Goal: Information Seeking & Learning: Learn about a topic

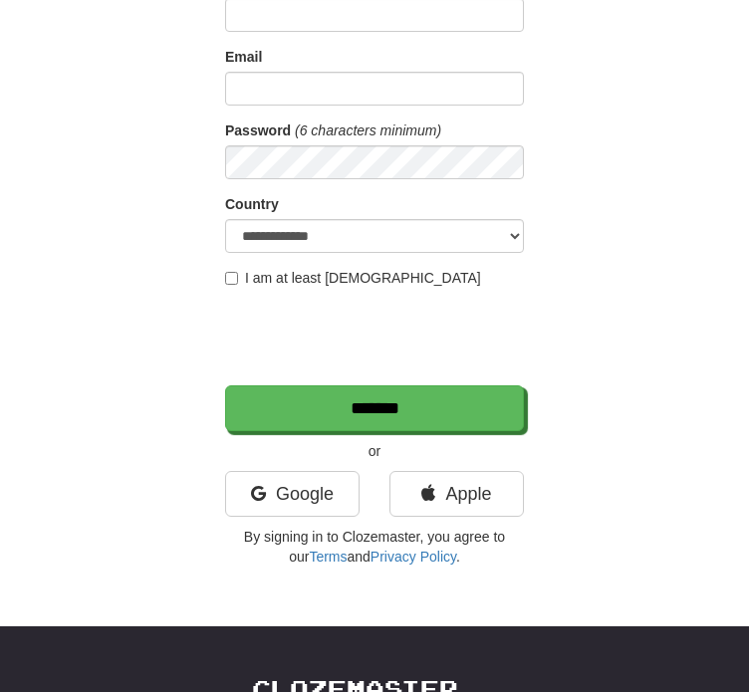
scroll to position [299, 0]
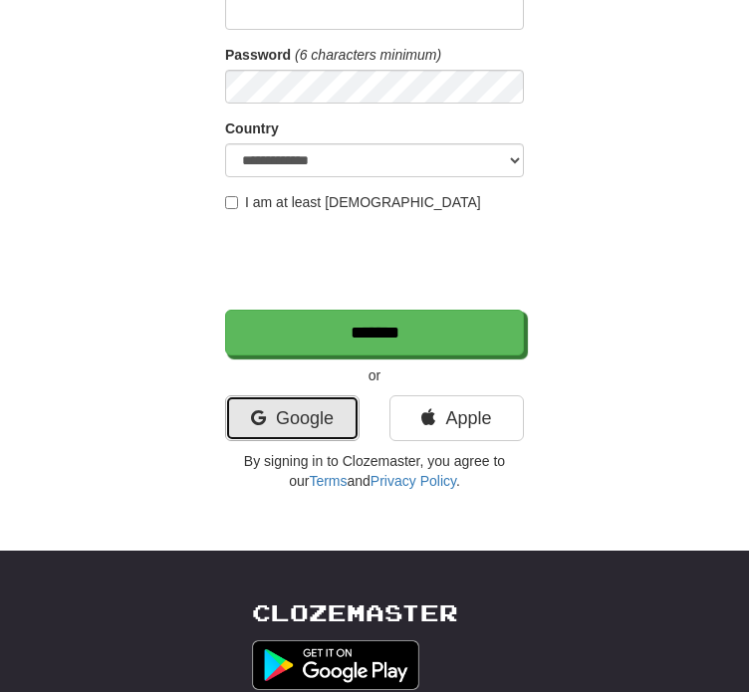
click at [286, 417] on link "Google" at bounding box center [292, 418] width 134 height 46
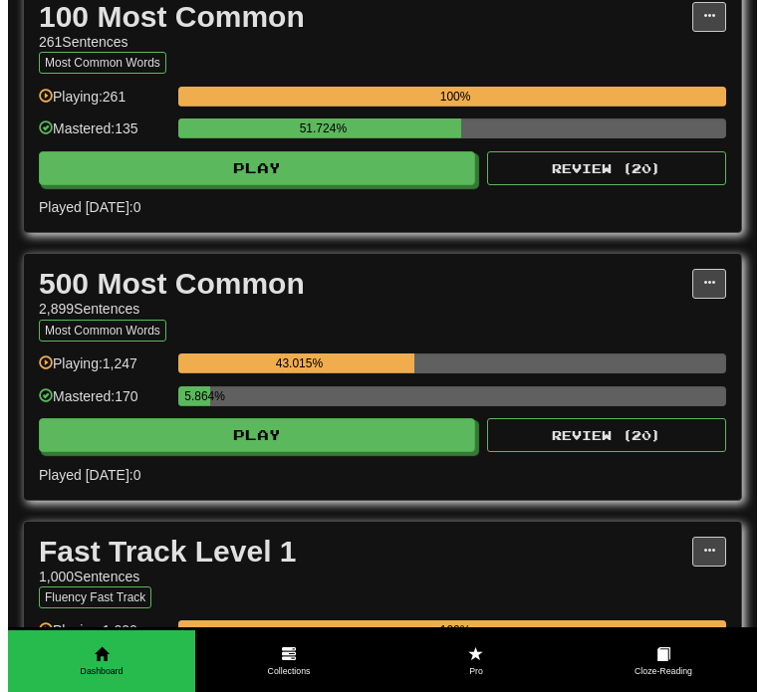
scroll to position [398, 0]
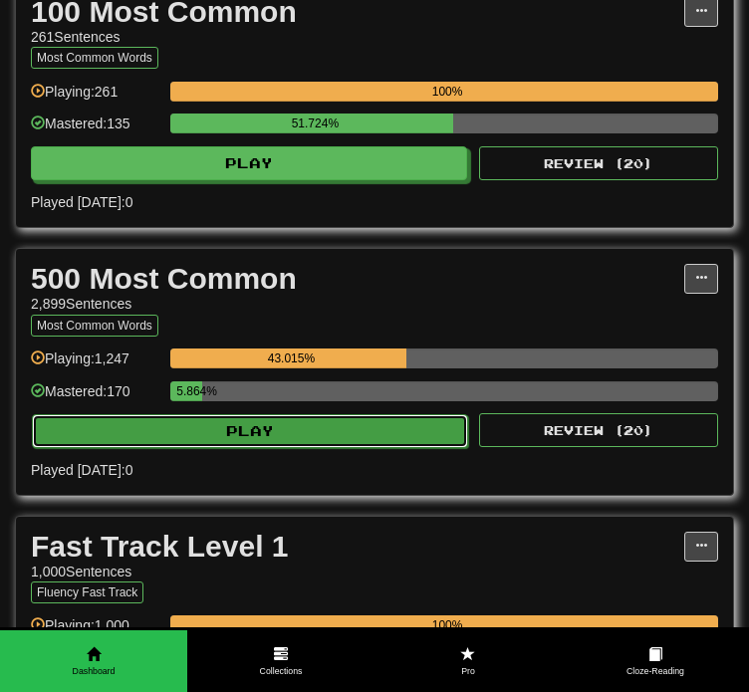
click at [269, 431] on button "Play" at bounding box center [250, 431] width 436 height 34
select select "**"
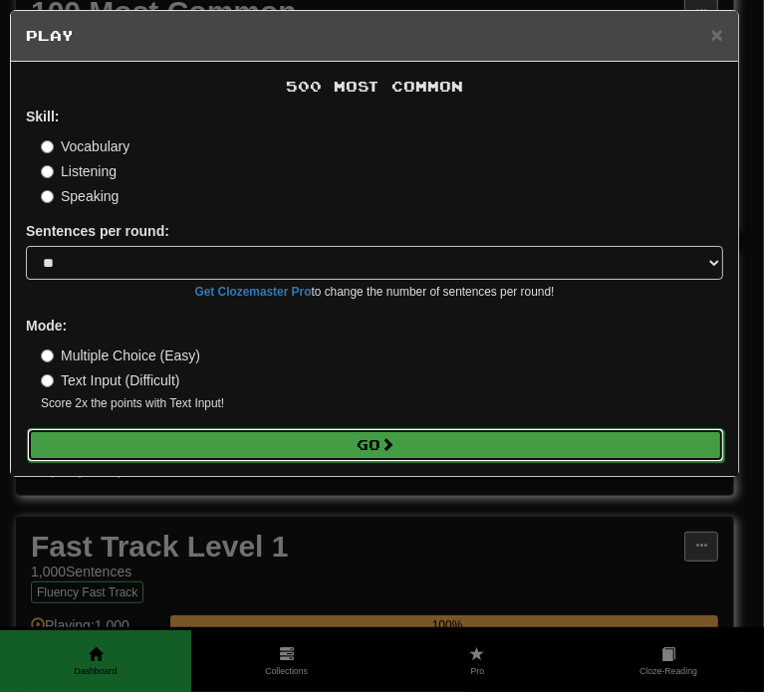
click at [304, 437] on button "Go" at bounding box center [375, 445] width 697 height 34
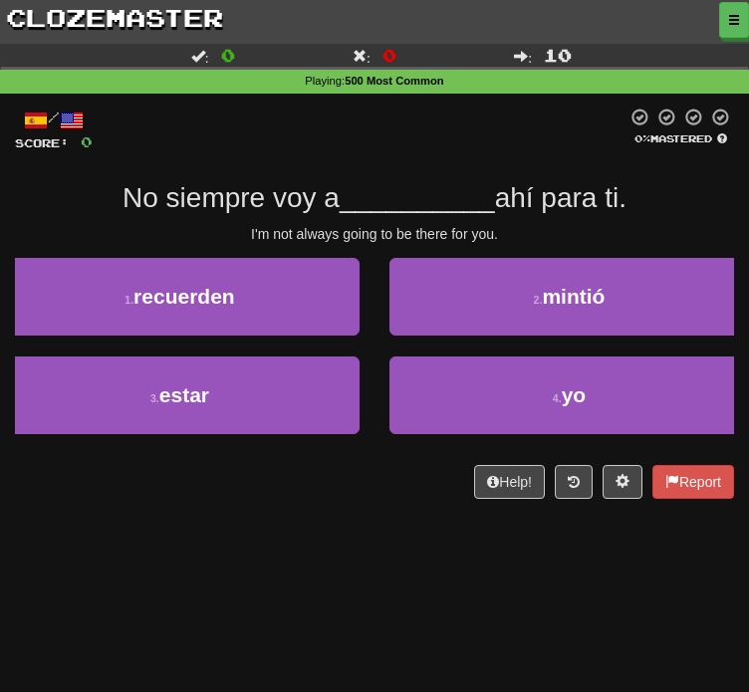
click at [57, 244] on div "I'm not always going to be there for you." at bounding box center [374, 234] width 719 height 20
